Goal: Learn about a topic: Learn about a topic

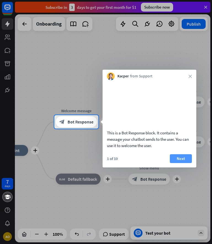
click at [178, 163] on button "Next" at bounding box center [180, 158] width 22 height 9
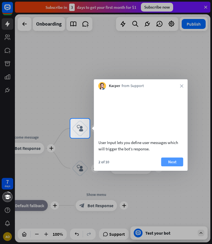
click at [175, 166] on button "Next" at bounding box center [172, 161] width 22 height 9
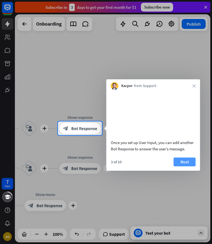
click at [181, 166] on button "Next" at bounding box center [184, 161] width 22 height 9
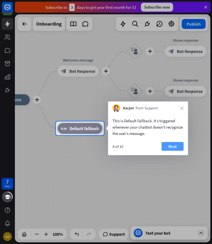
click at [172, 148] on button "Next" at bounding box center [172, 146] width 22 height 9
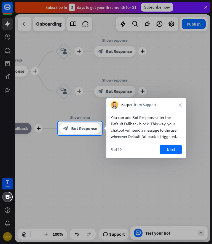
click at [172, 148] on button "Next" at bounding box center [171, 149] width 22 height 9
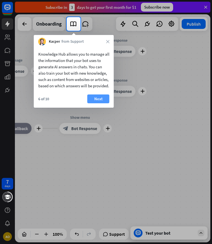
click at [100, 103] on button "Next" at bounding box center [98, 98] width 22 height 9
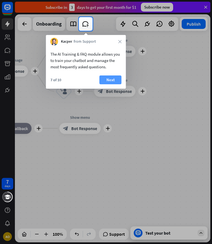
click at [112, 80] on button "Next" at bounding box center [110, 79] width 22 height 9
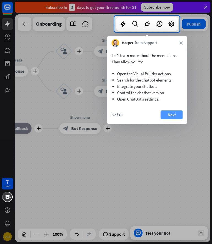
click at [175, 114] on button "Next" at bounding box center [171, 114] width 22 height 9
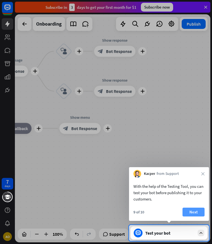
click at [194, 213] on button "Next" at bounding box center [193, 211] width 22 height 9
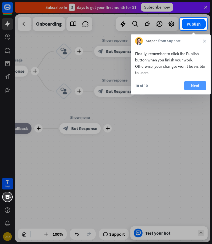
click at [200, 86] on button "Next" at bounding box center [195, 85] width 22 height 9
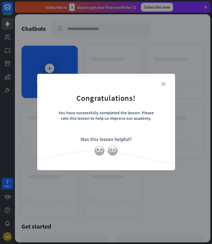
click at [162, 83] on icon "close" at bounding box center [163, 84] width 4 height 4
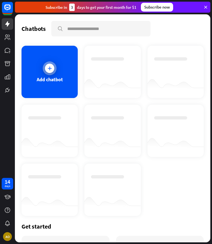
click at [49, 73] on div at bounding box center [50, 68] width 14 height 14
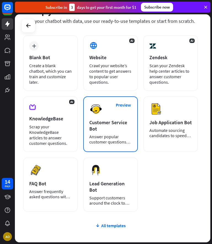
scroll to position [23, 0]
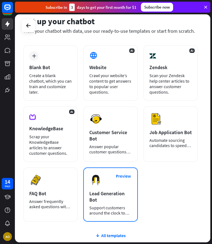
click at [101, 191] on div "Lead Generation Bot" at bounding box center [110, 196] width 42 height 13
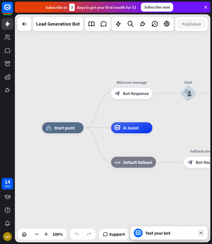
drag, startPoint x: 104, startPoint y: 92, endPoint x: 90, endPoint y: 92, distance: 13.8
click at [90, 92] on div "home_2 Start point Welcome message block_bot_response Bot Response Start block_…" at bounding box center [112, 128] width 195 height 228
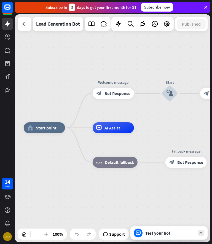
drag, startPoint x: 91, startPoint y: 102, endPoint x: 72, endPoint y: 102, distance: 19.0
click at [72, 102] on div "home_2 Start point Welcome message block_bot_response Bot Response Start block_…" at bounding box center [112, 128] width 195 height 228
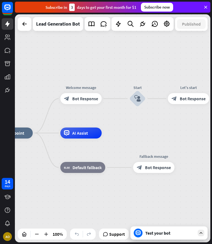
drag, startPoint x: 155, startPoint y: 114, endPoint x: 125, endPoint y: 119, distance: 29.6
click at [125, 119] on div "home_2 Start point Welcome message block_bot_response Bot Response Start block_…" at bounding box center [112, 128] width 195 height 228
click at [200, 7] on icon at bounding box center [205, 7] width 5 height 5
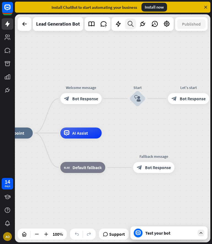
click at [130, 25] on icon at bounding box center [130, 23] width 7 height 7
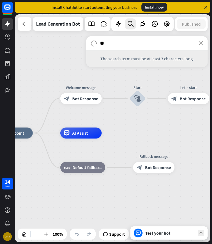
type input "*"
click at [49, 76] on div "home_2 Start point Welcome message block_bot_response Bot Response Start block_…" at bounding box center [112, 128] width 195 height 228
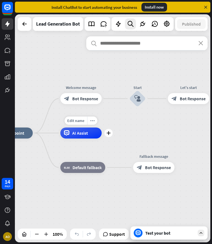
click at [72, 134] on div "AI Assist" at bounding box center [80, 132] width 41 height 11
click at [26, 109] on div "home_2 Start point Welcome message block_bot_response Bot Response Start block_…" at bounding box center [112, 128] width 195 height 228
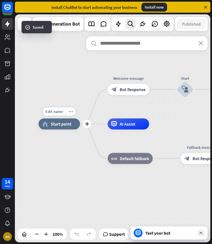
click at [56, 123] on span "Start point" at bounding box center [61, 124] width 21 height 6
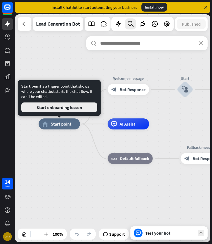
click at [55, 105] on button "Start onboarding lesson" at bounding box center [59, 107] width 76 height 10
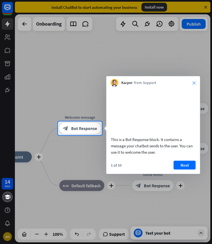
click at [192, 83] on icon "close" at bounding box center [193, 82] width 3 height 3
